Goal: Task Accomplishment & Management: Manage account settings

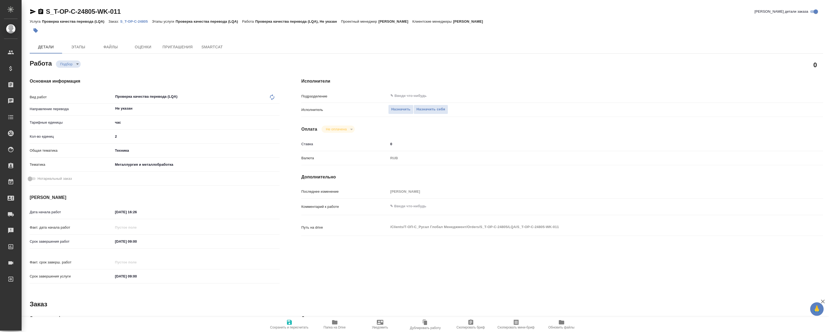
type textarea "x"
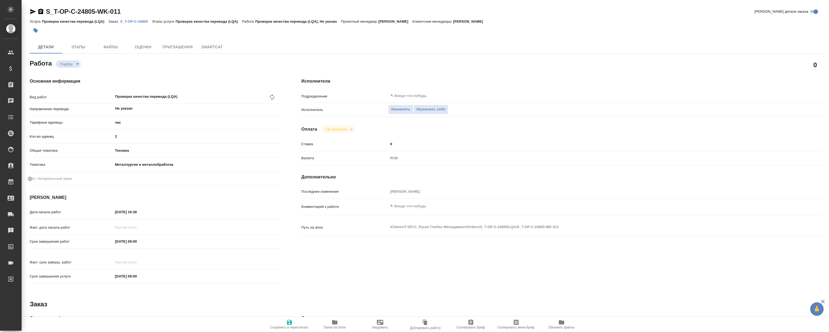
type textarea "x"
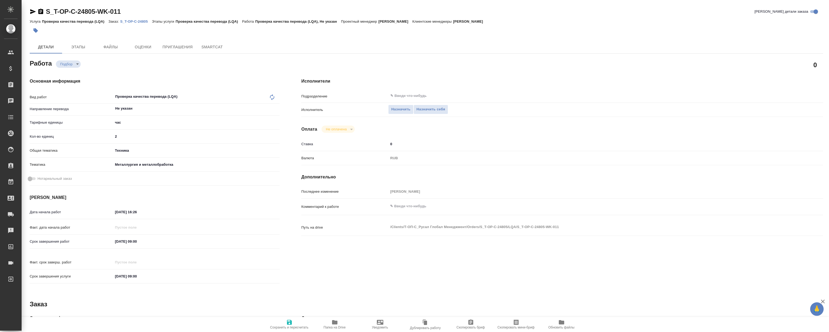
type textarea "x"
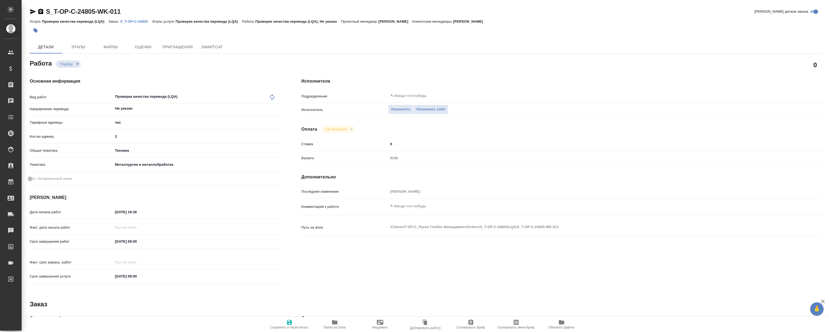
type textarea "x"
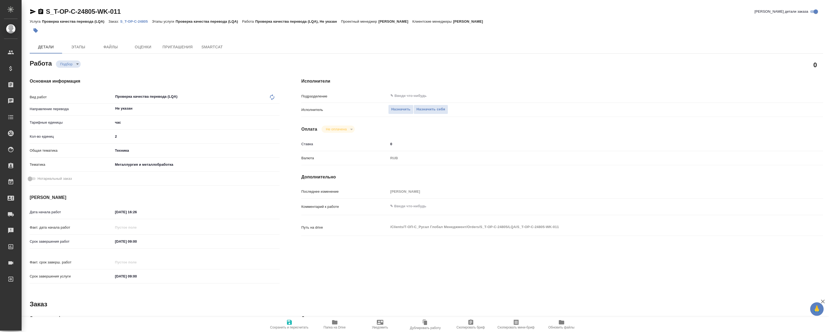
type textarea "x"
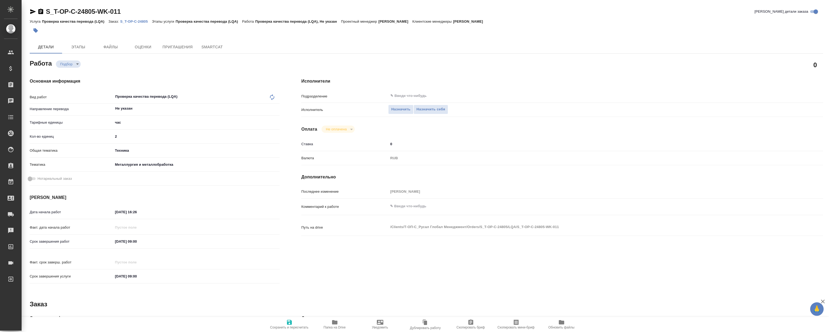
type textarea "x"
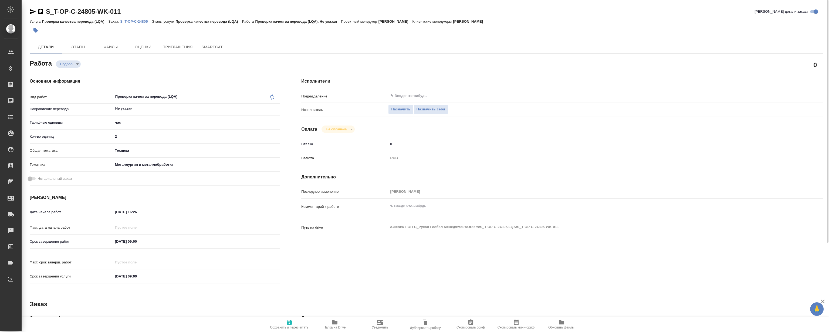
type textarea "x"
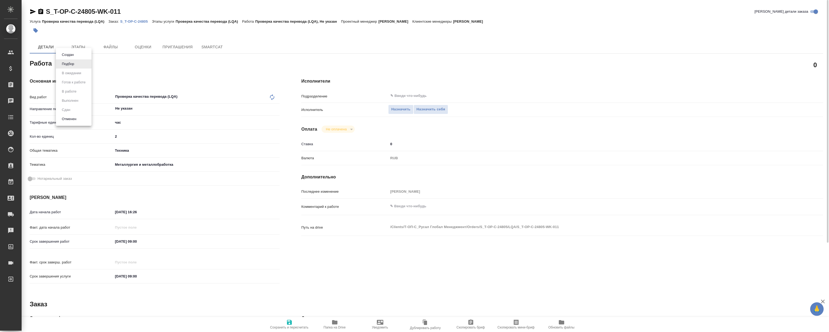
click at [74, 65] on body "🙏 .cls-1 fill:#fff; AWATERA Magerramov Ruslan Клиенты Спецификации Заказы 0 Чат…" at bounding box center [414, 166] width 829 height 332
click at [184, 63] on div at bounding box center [414, 166] width 829 height 332
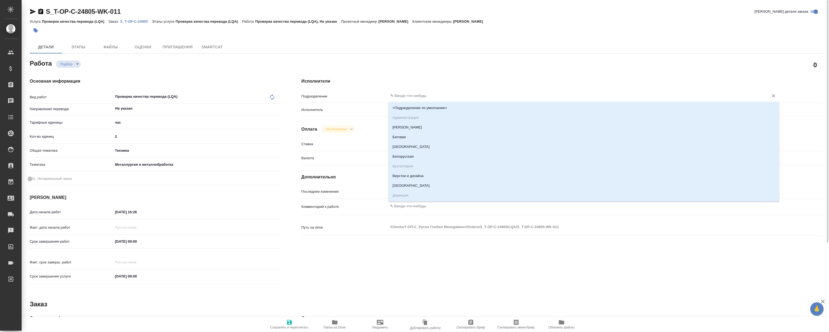
click at [413, 96] on input "text" at bounding box center [575, 96] width 370 height 6
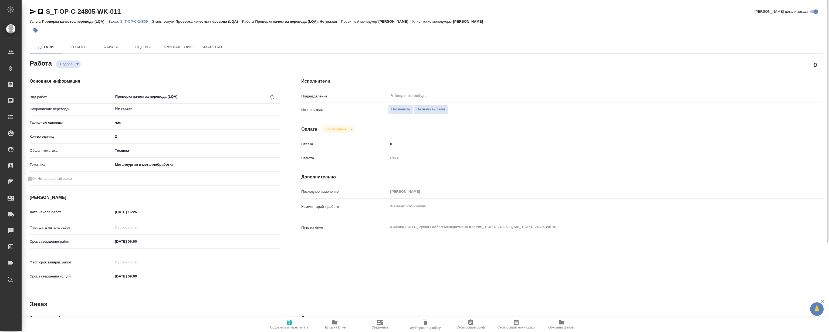
click at [431, 80] on h4 "Исполнители" at bounding box center [562, 81] width 522 height 6
click at [400, 108] on span "Назначить" at bounding box center [400, 109] width 19 height 6
type textarea "x"
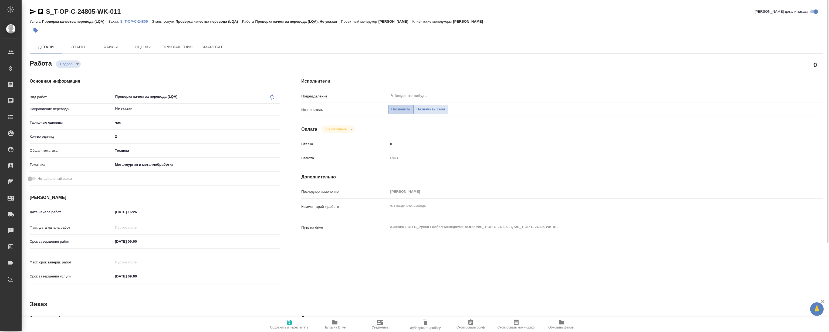
type textarea "x"
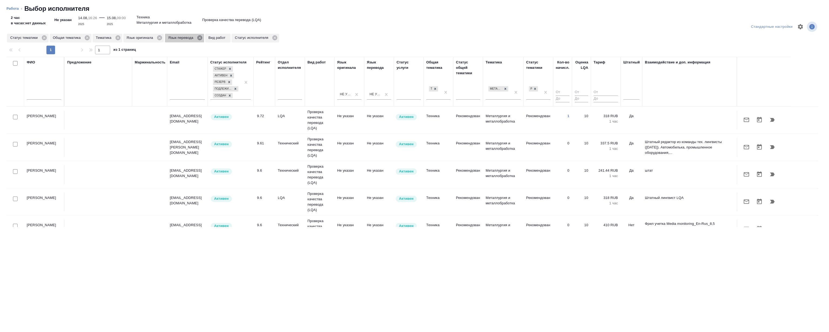
click at [200, 39] on icon at bounding box center [199, 37] width 5 height 5
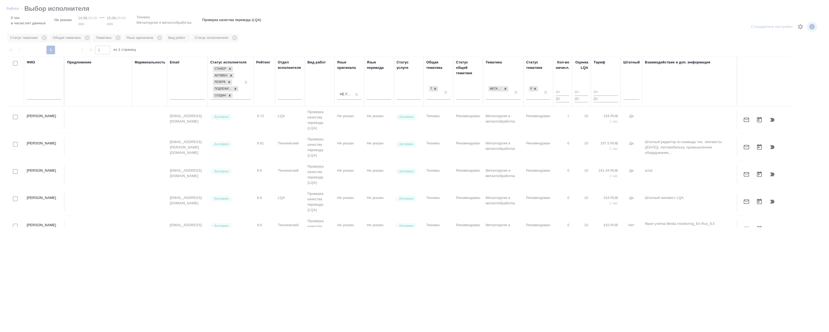
click at [160, 37] on div at bounding box center [414, 166] width 829 height 332
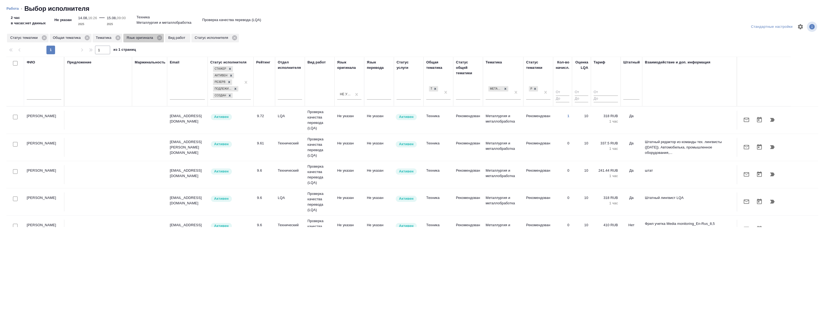
click at [160, 37] on icon at bounding box center [160, 38] width 6 height 6
click at [117, 38] on icon at bounding box center [118, 38] width 6 height 6
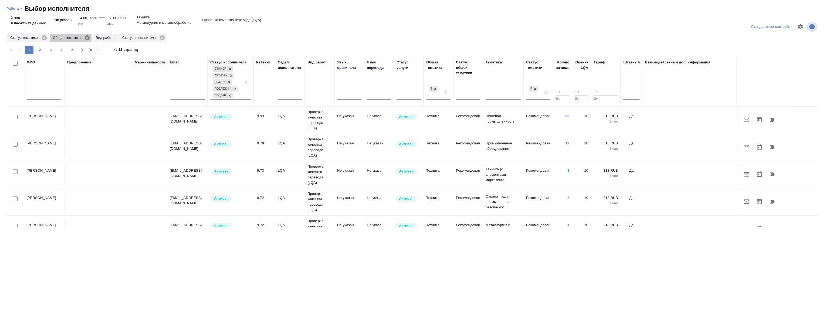
click at [87, 37] on icon at bounding box center [87, 37] width 5 height 5
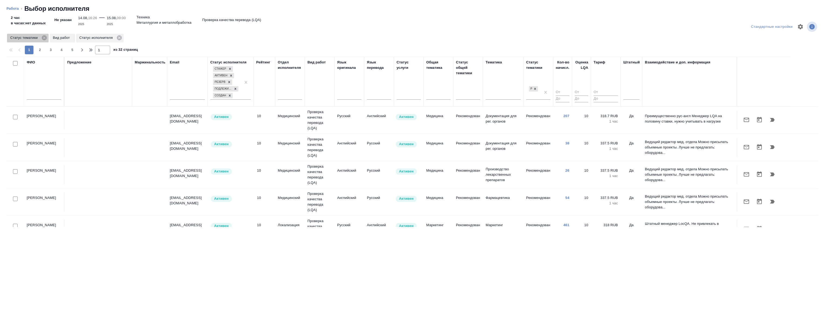
click at [43, 37] on icon at bounding box center [44, 38] width 6 height 6
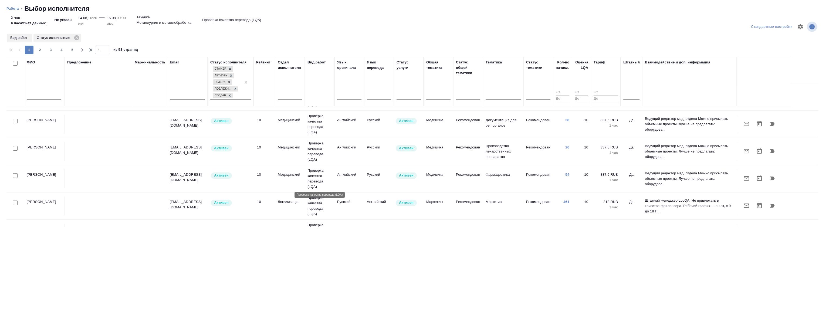
scroll to position [24, 0]
click at [772, 204] on icon "button" at bounding box center [772, 205] width 5 height 4
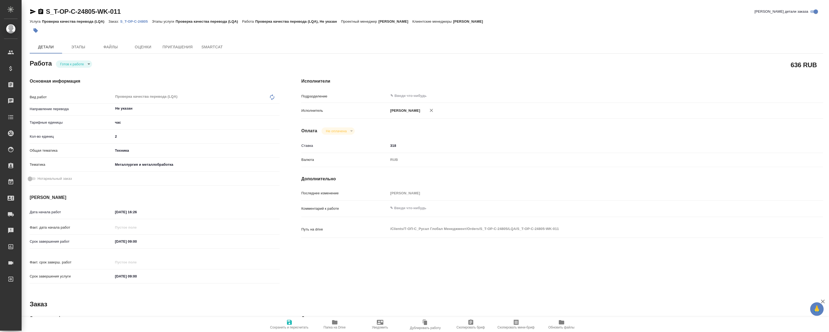
type textarea "x"
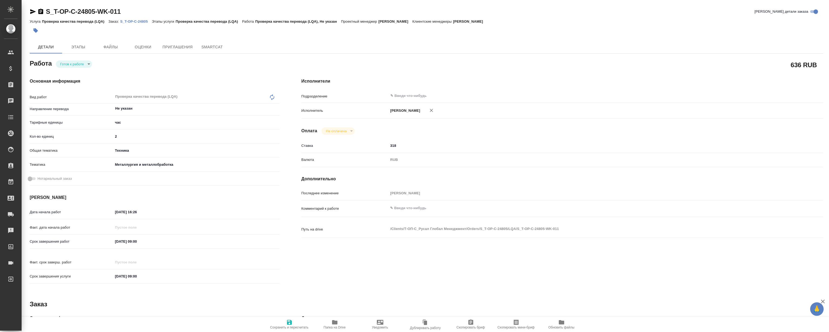
type textarea "x"
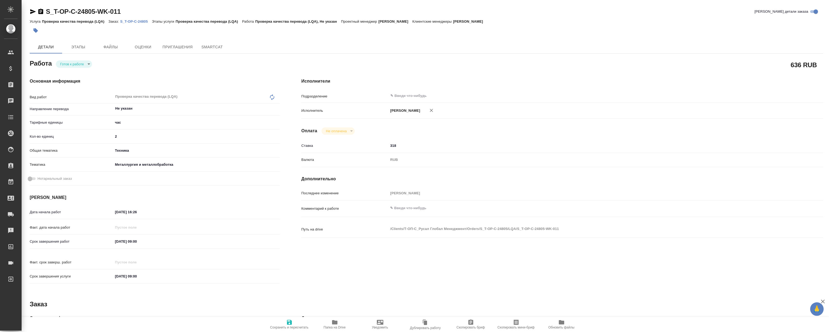
type textarea "x"
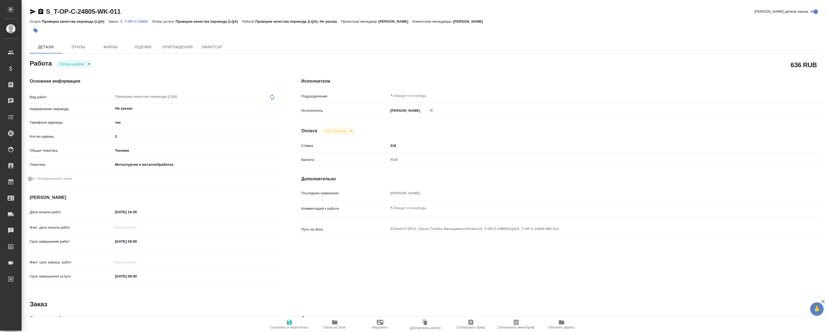
type textarea "x"
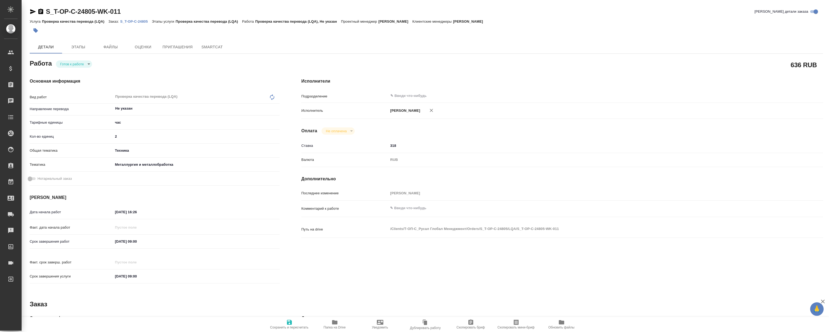
type textarea "x"
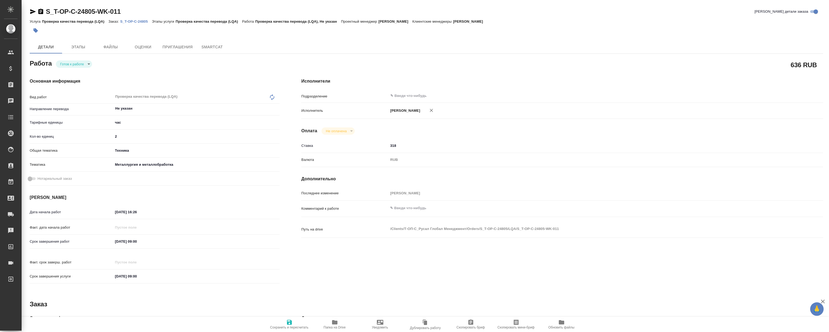
type textarea "x"
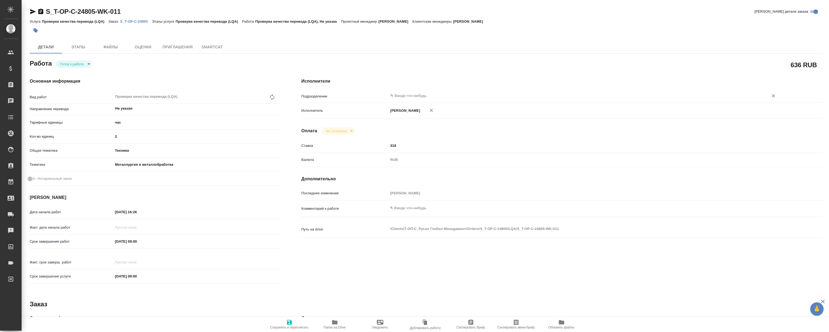
click at [407, 93] on input "text" at bounding box center [575, 96] width 370 height 6
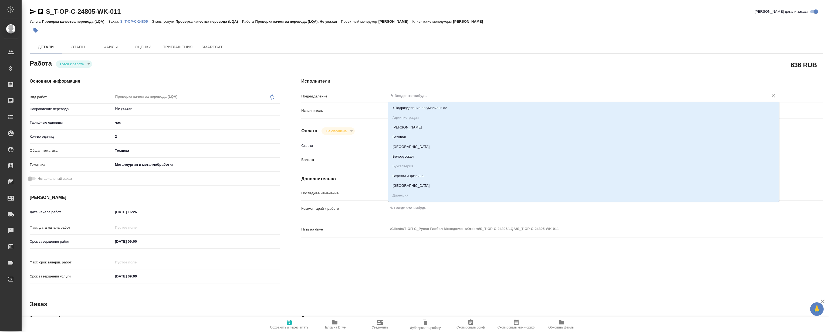
type textarea "x"
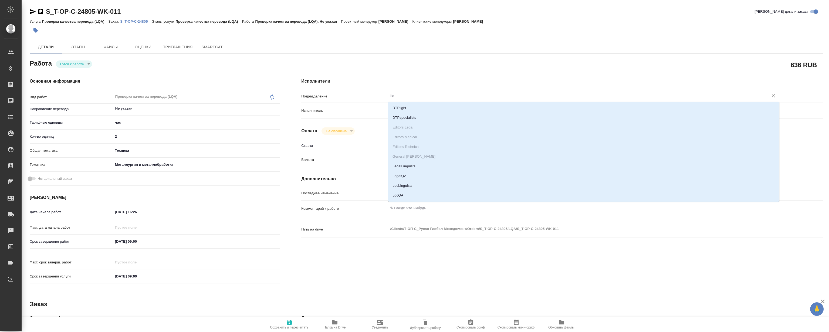
type input "loc"
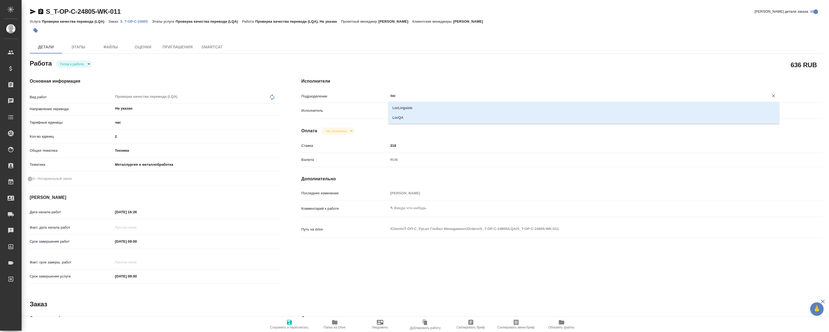
type textarea "x"
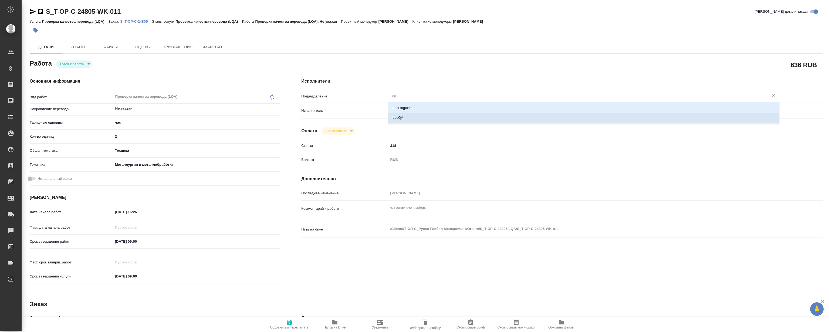
click at [413, 117] on li "LocQA" at bounding box center [583, 118] width 391 height 10
type textarea "x"
type input "LocQA"
type textarea "x"
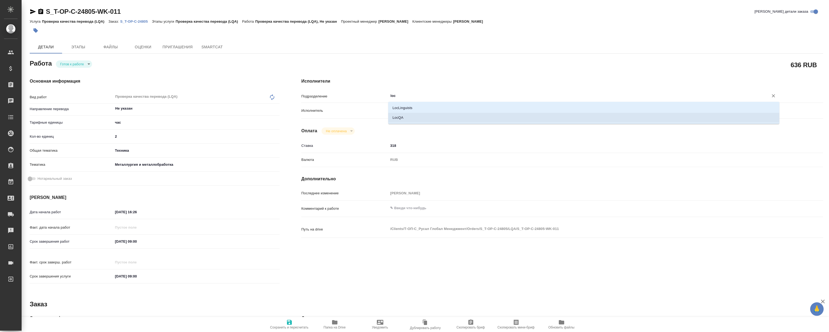
type textarea "x"
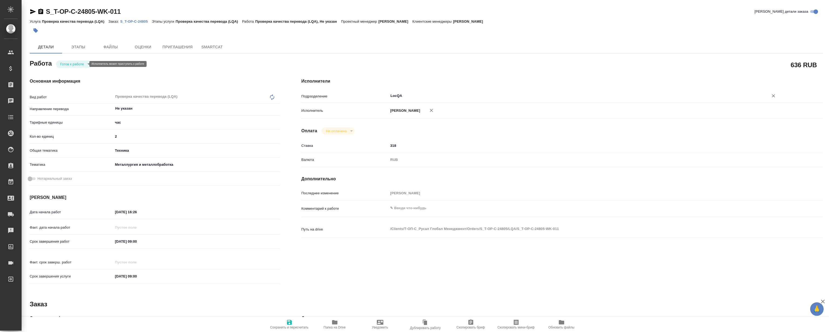
type input "LocQA"
click at [75, 62] on body "🙏 .cls-1 fill:#fff; AWATERA Magerramov Ruslan Клиенты Спецификации Заказы 0 Чат…" at bounding box center [414, 166] width 829 height 332
click at [75, 92] on li "Сдан" at bounding box center [74, 91] width 36 height 9
type textarea "x"
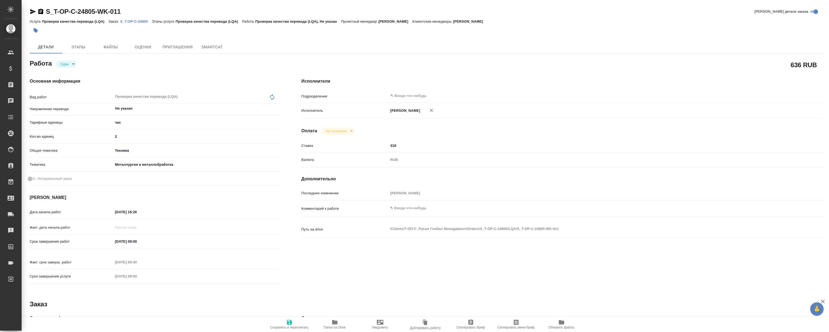
type textarea "x"
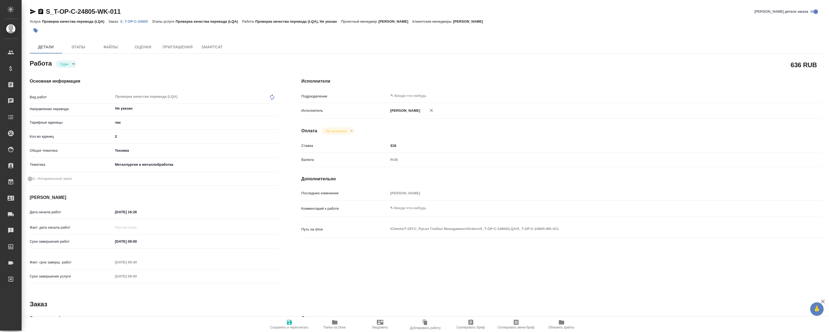
type textarea "x"
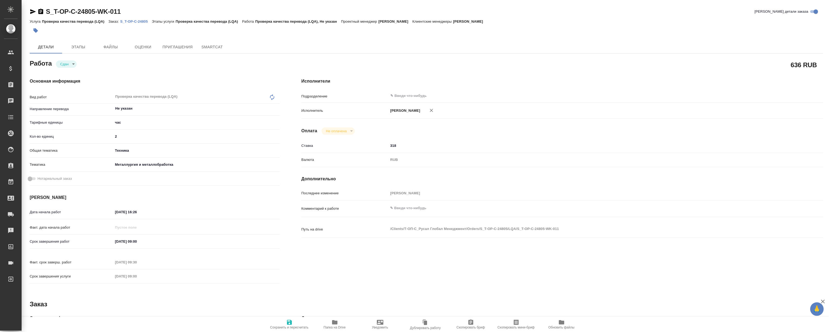
type textarea "x"
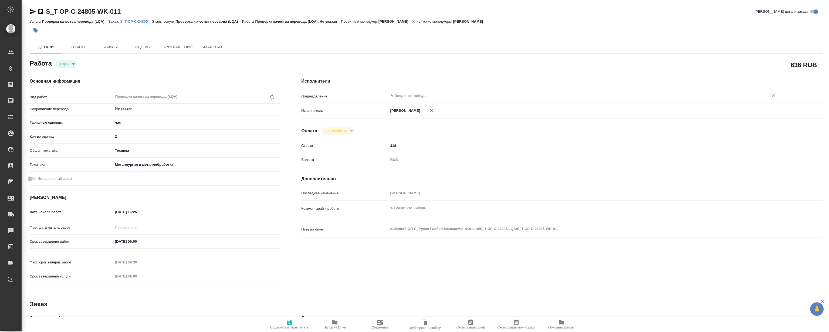
type textarea "x"
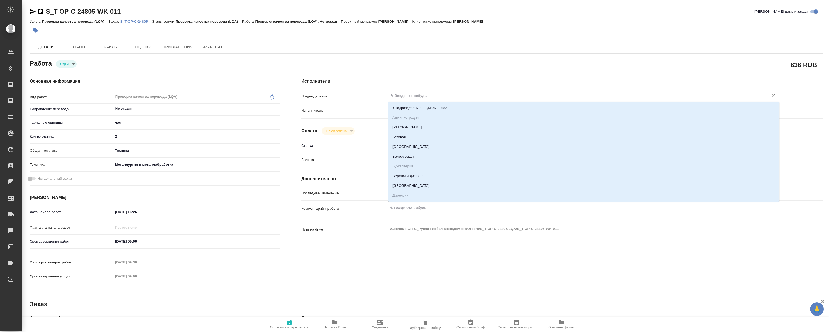
click at [433, 95] on input "text" at bounding box center [575, 96] width 370 height 6
type input "lo"
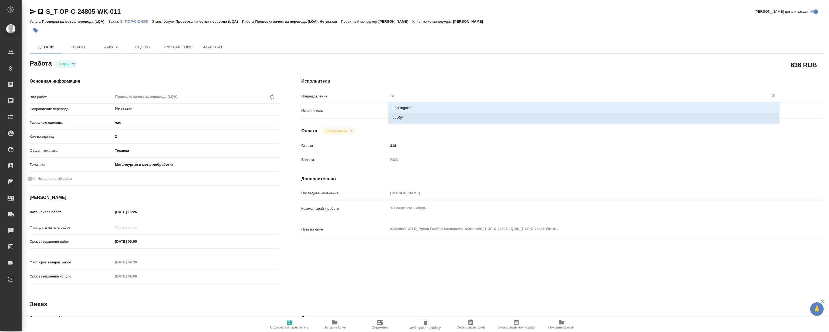
click at [411, 119] on li "LocQA" at bounding box center [583, 118] width 391 height 10
type textarea "x"
type input "LocQA"
type textarea "x"
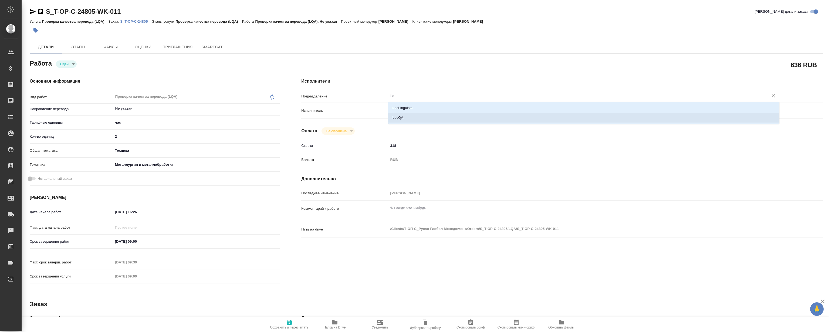
type textarea "x"
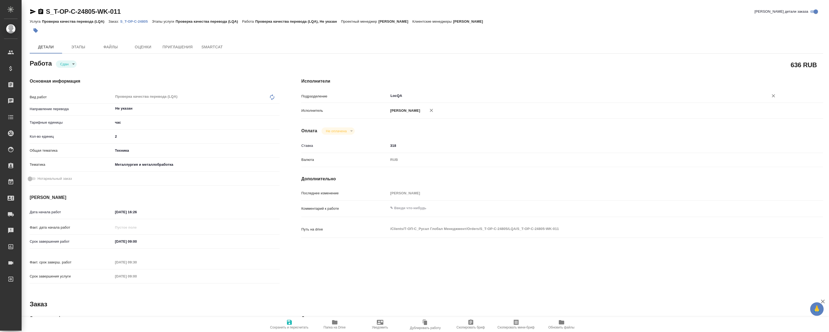
type input "LocQA"
click at [278, 326] on span "Сохранить и пересчитать" at bounding box center [289, 328] width 38 height 4
type textarea "x"
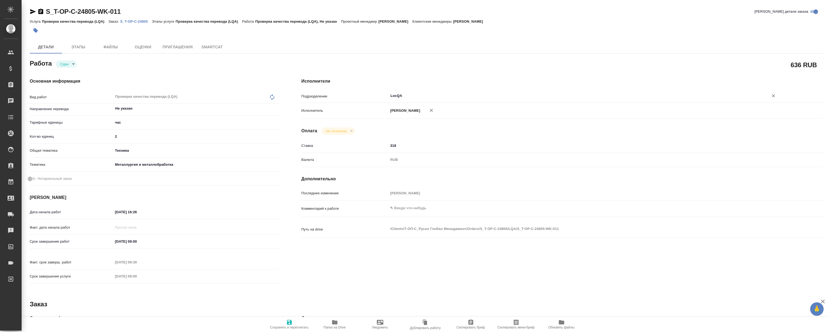
type textarea "x"
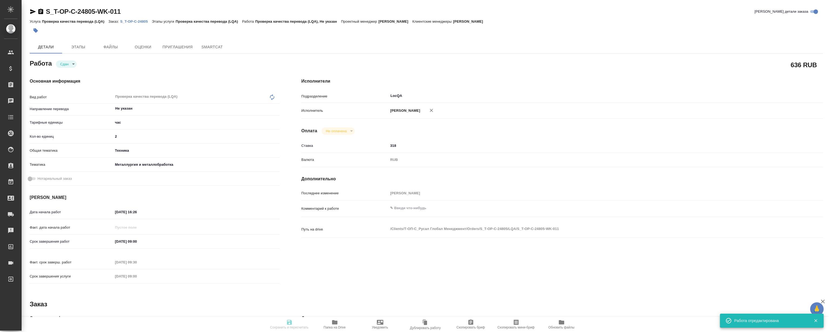
type textarea "x"
type input "closed"
type textarea "Проверка качества перевода (LQA)"
type textarea "x"
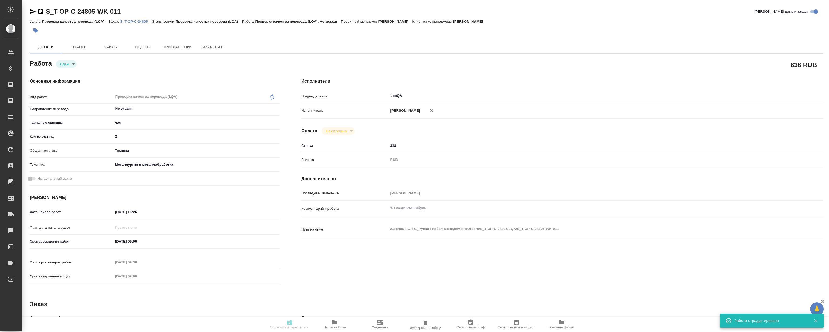
type input "Не указан"
type input "5a8b1489cc6b4906c91bfd93"
type input "2"
type input "tech"
type input "60014e23f7d9dc5f480a3cf8"
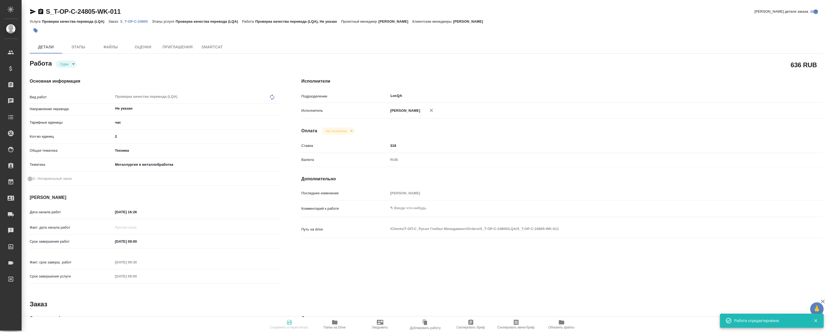
type input "14.08.2025 16:26"
type input "15.08.2025 09:00"
type input "15.08.2025 09:30"
type input "15.08.2025 09:00"
type input "LocQA"
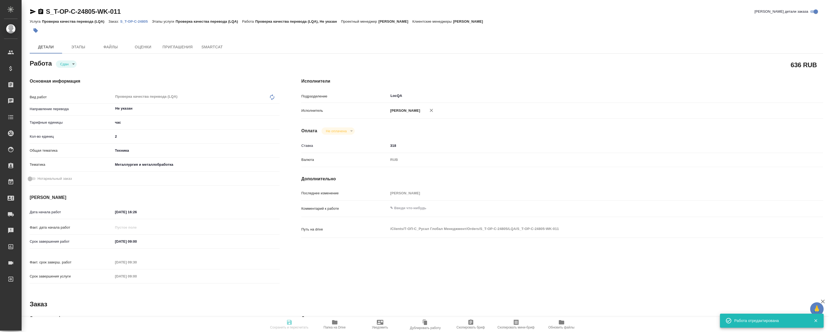
type input "notPayed"
type input "318"
type input "RUB"
type input "Магеррамов Руслан"
type textarea "x"
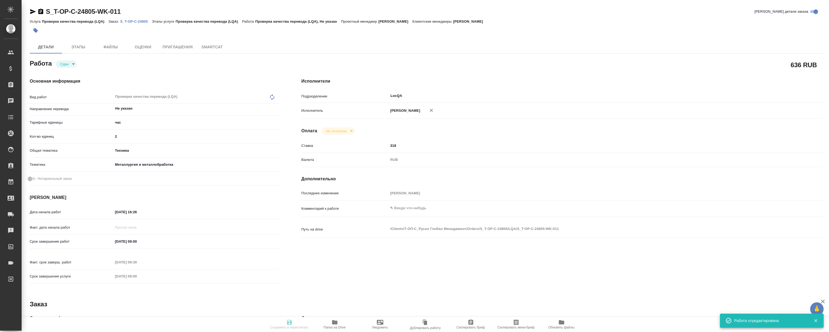
type textarea "/Clients/Т-ОП-С_Русал Глобал Менеджмент/Orders/S_T-OP-C-24805/LQA/S_T-OP-C-2480…"
type textarea "x"
type input "S_T-OP-C-24805"
type input "от Исаева_14.08-2"
type input "Проверка качества перевода (LQA)"
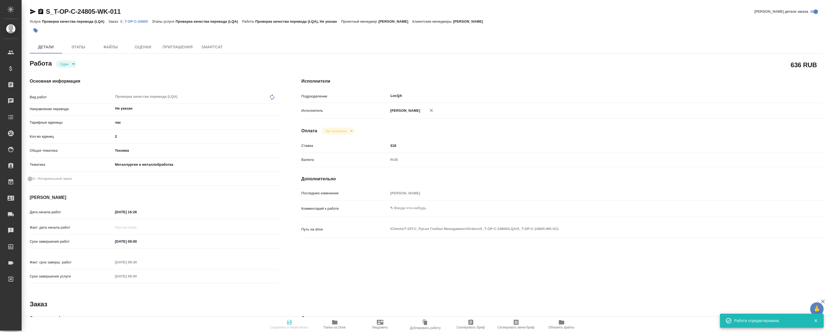
type input "Проверка качества перевода (LQA)"
type input "Горленко Юлия"
type input "/Clients/Т-ОП-С_Русал Глобал Менеджмент/Orders/S_T-OP-C-24805"
type textarea "x"
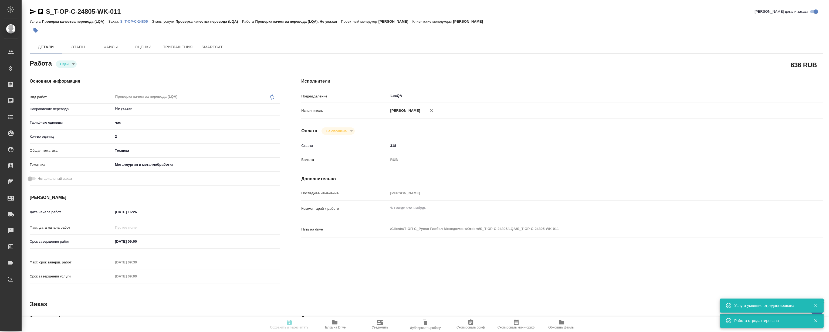
type textarea "x"
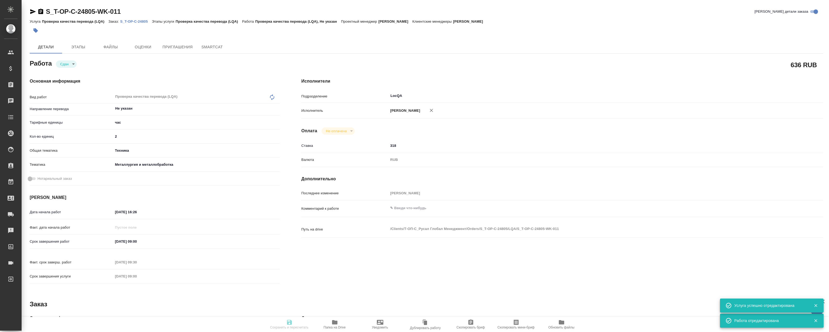
type textarea "x"
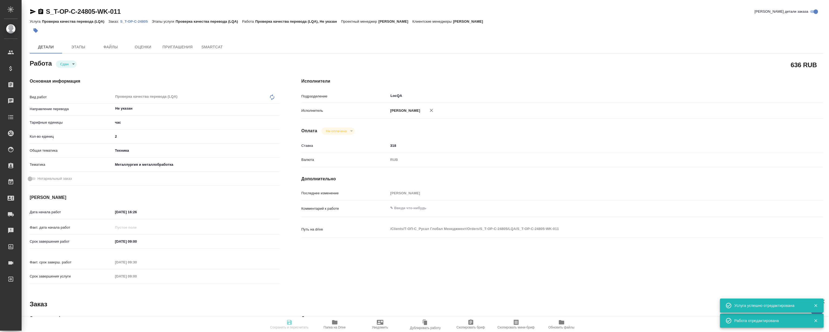
type textarea "x"
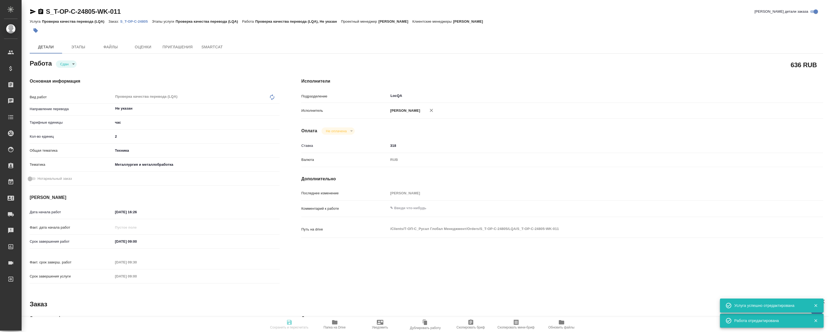
type textarea "x"
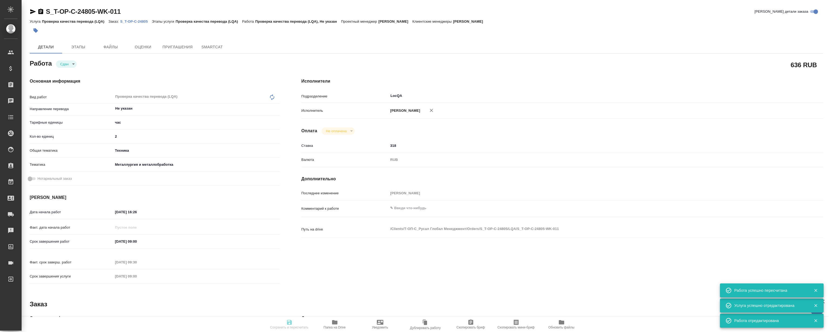
type input "closed"
type textarea "Проверка качества перевода (LQA)"
type textarea "x"
type input "Не указан"
type input "5a8b1489cc6b4906c91bfd93"
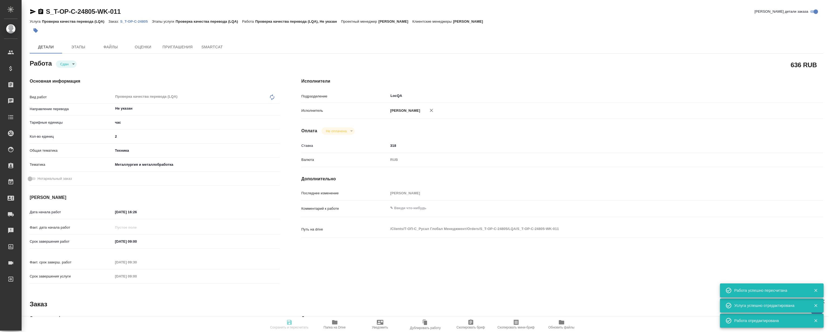
type input "2"
type input "tech"
type input "60014e23f7d9dc5f480a3cf8"
type input "14.08.2025 16:26"
type input "15.08.2025 09:00"
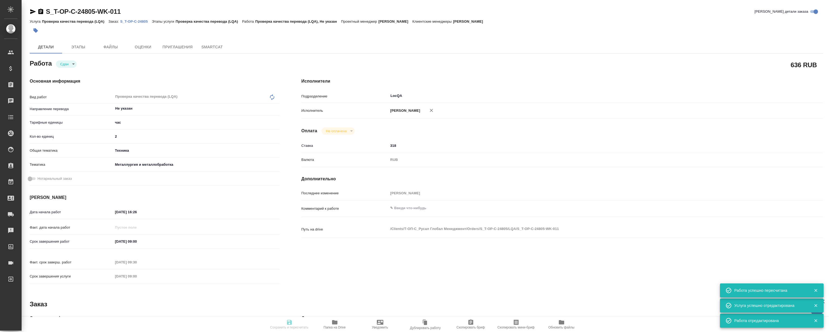
type input "15.08.2025 09:30"
type input "15.08.2025 09:00"
type input "LocQA"
type input "notPayed"
type input "318"
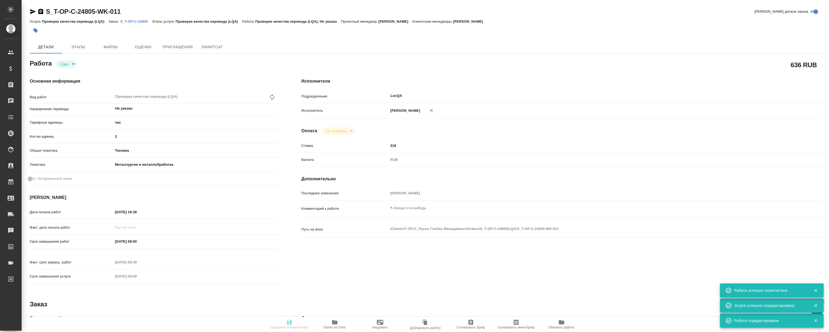
type input "RUB"
type input "Магеррамов Руслан"
type textarea "x"
type textarea "/Clients/Т-ОП-С_Русал Глобал Менеджмент/Orders/S_T-OP-C-24805/LQA/S_T-OP-C-2480…"
type textarea "x"
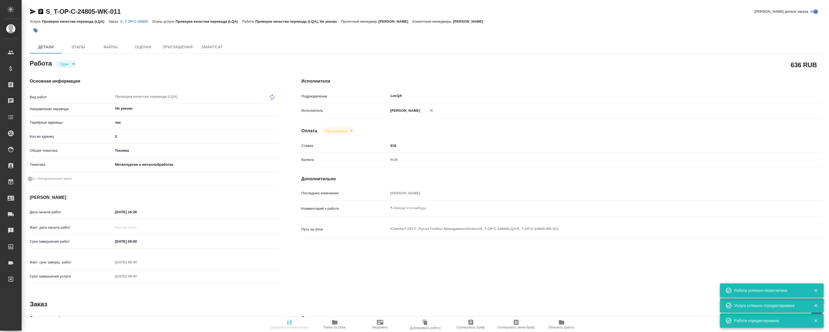
type input "S_T-OP-C-24805"
type input "от Исаева_14.08-2"
type input "Проверка качества перевода (LQA)"
type input "Горленко Юлия"
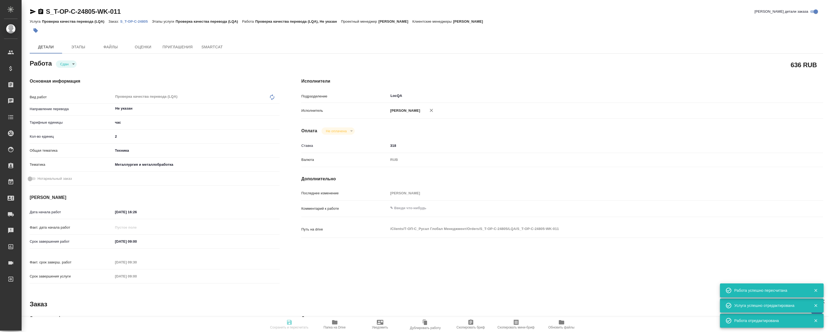
type input "/Clients/Т-ОП-С_Русал Глобал Менеджмент/Orders/S_T-OP-C-24805"
type textarea "x"
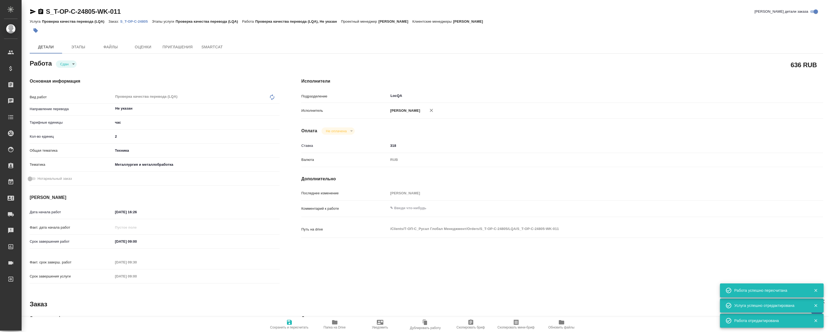
type textarea "x"
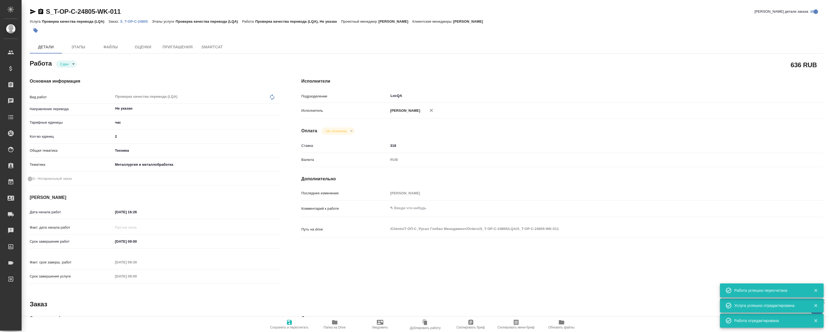
type textarea "x"
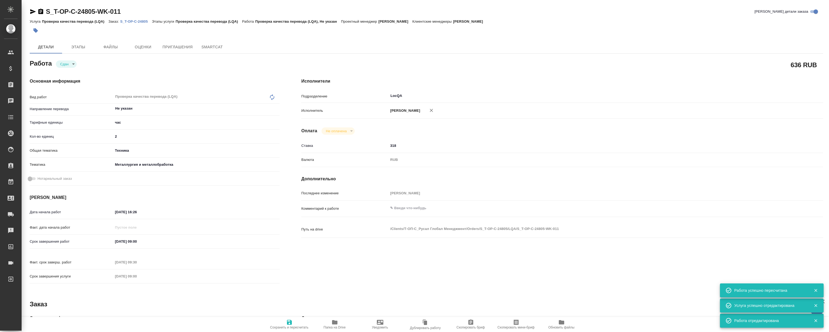
type textarea "x"
